Goal: Register for event/course

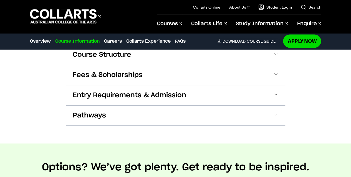
scroll to position [576, 0]
click at [106, 59] on span "Course Structure" at bounding box center [102, 55] width 59 height 9
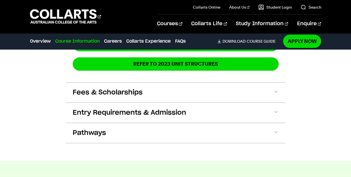
scroll to position [993, 0]
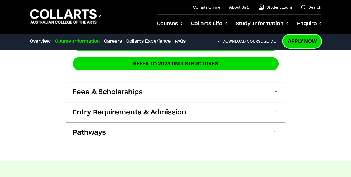
click at [295, 42] on link "Apply Now" at bounding box center [302, 41] width 38 height 13
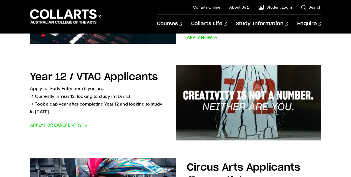
scroll to position [170, 0]
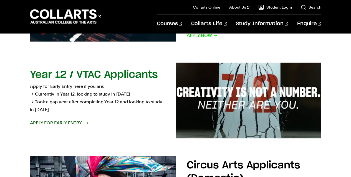
click at [82, 124] on span "Apply for Early Entry" at bounding box center [58, 123] width 57 height 8
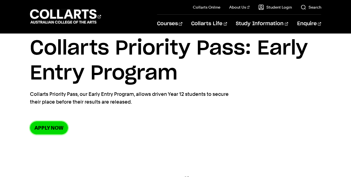
click at [54, 129] on link "Apply now" at bounding box center [49, 128] width 38 height 13
drag, startPoint x: 189, startPoint y: 21, endPoint x: 187, endPoint y: 22, distance: 2.8
click at [187, 21] on nav "Collarts Online Study 100% online About Us History & Values Strategic Plan Gove…" at bounding box center [239, 16] width 164 height 33
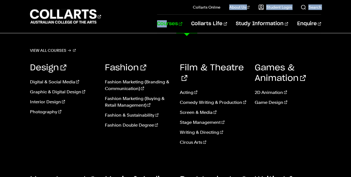
click at [182, 23] on link "Courses" at bounding box center [169, 24] width 25 height 18
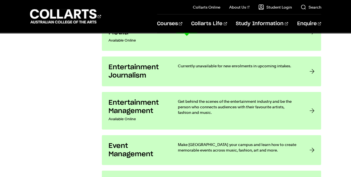
scroll to position [565, 0]
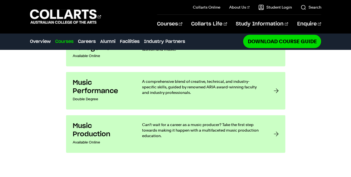
scroll to position [513, 0]
click at [193, 83] on div "A comprehensive blend of creative, technical, and industry-specific skills, gui…" at bounding box center [202, 90] width 121 height 24
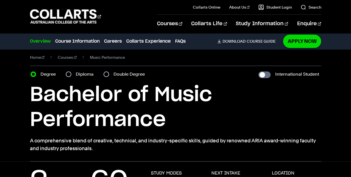
scroll to position [4, 0]
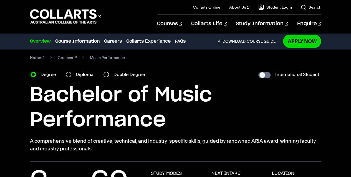
click at [78, 76] on label "Diploma" at bounding box center [86, 75] width 21 height 8
click at [71, 76] on input "Diploma" at bounding box center [69, 75] width 6 height 6
radio input "true"
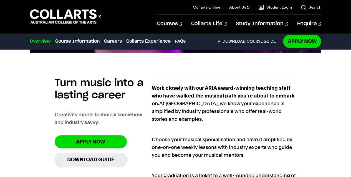
scroll to position [327, 0]
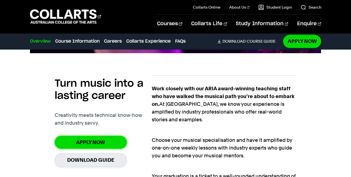
click at [113, 136] on link "Apply Now" at bounding box center [91, 142] width 72 height 13
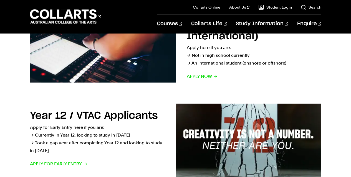
scroll to position [129, 0]
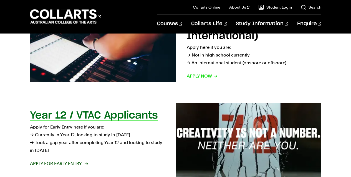
click at [118, 121] on h2 "Year 12 / VTAC Applicants" at bounding box center [94, 116] width 128 height 10
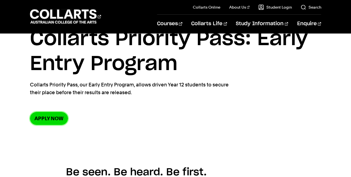
click at [46, 121] on link "Apply now" at bounding box center [49, 118] width 38 height 13
